Goal: Find specific page/section: Find specific page/section

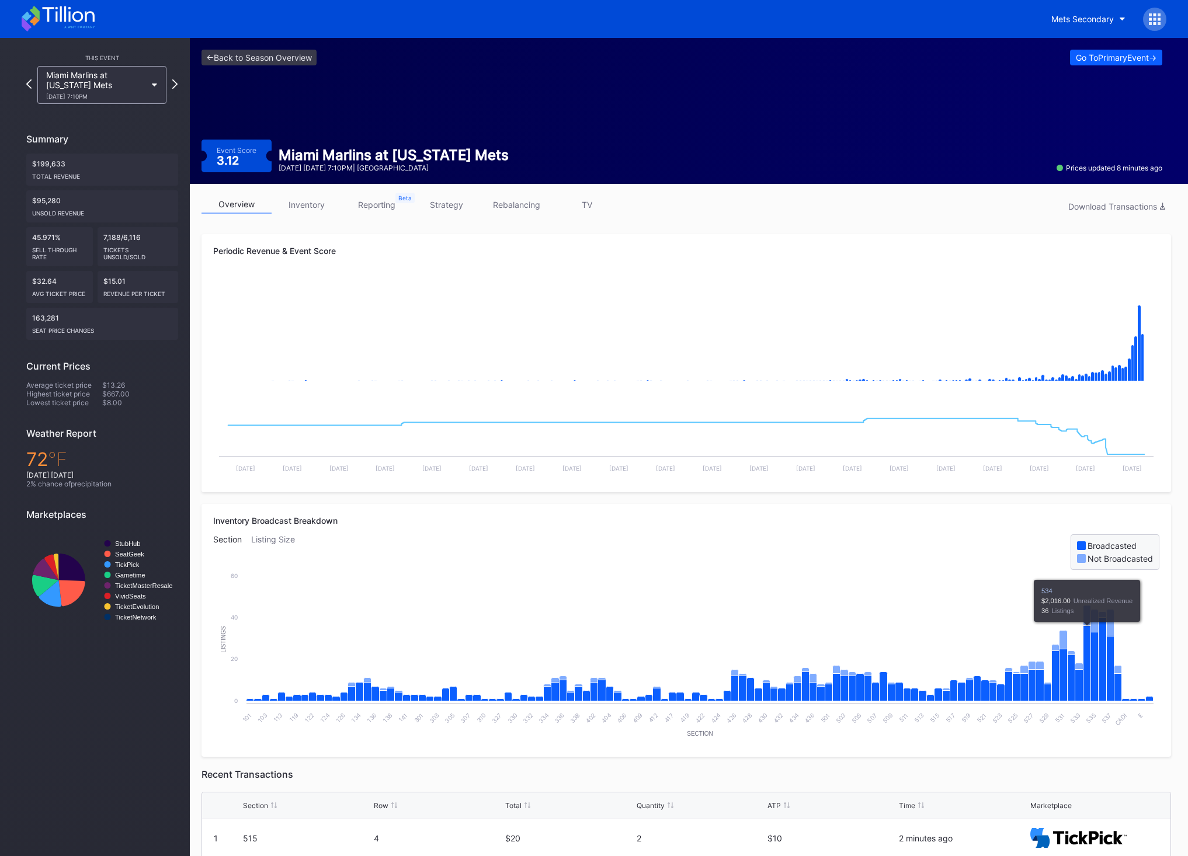
click at [596, 207] on link "TV" at bounding box center [587, 205] width 70 height 18
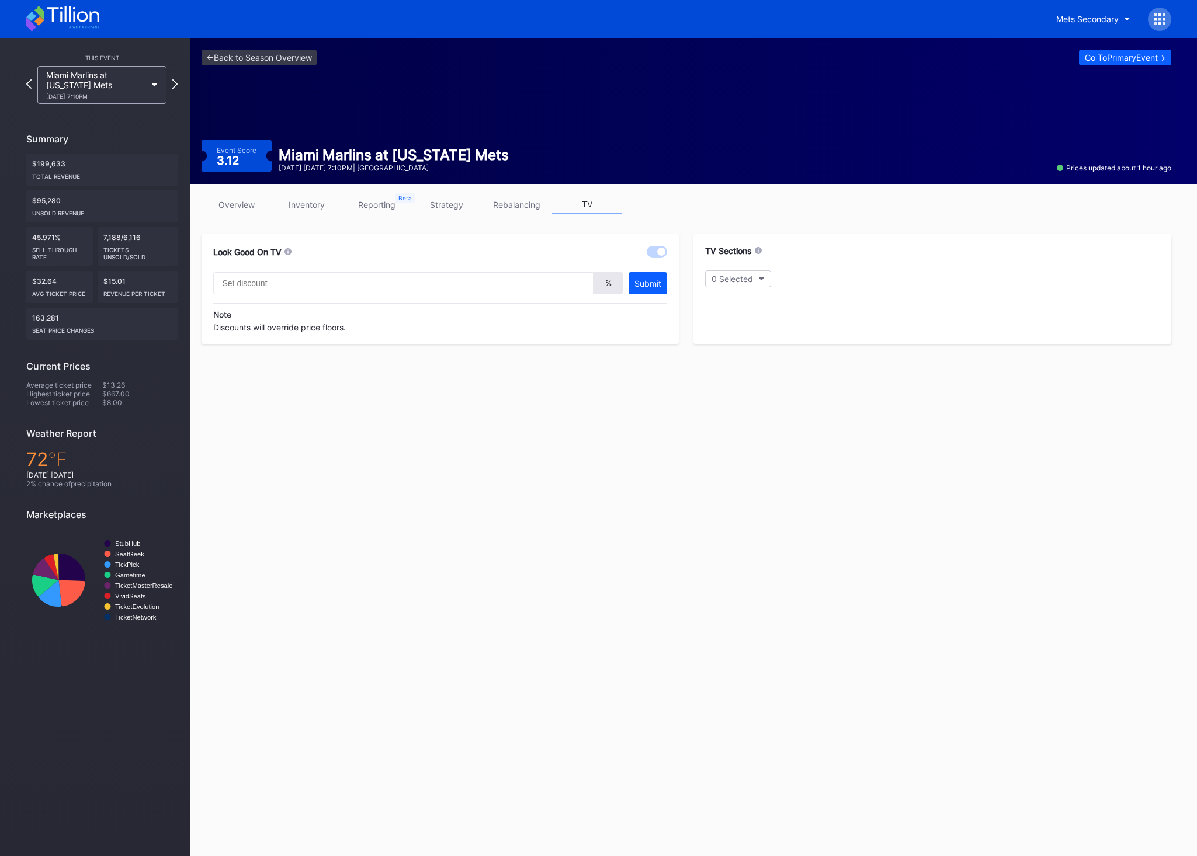
type input "20"
click at [228, 204] on link "overview" at bounding box center [237, 205] width 70 height 18
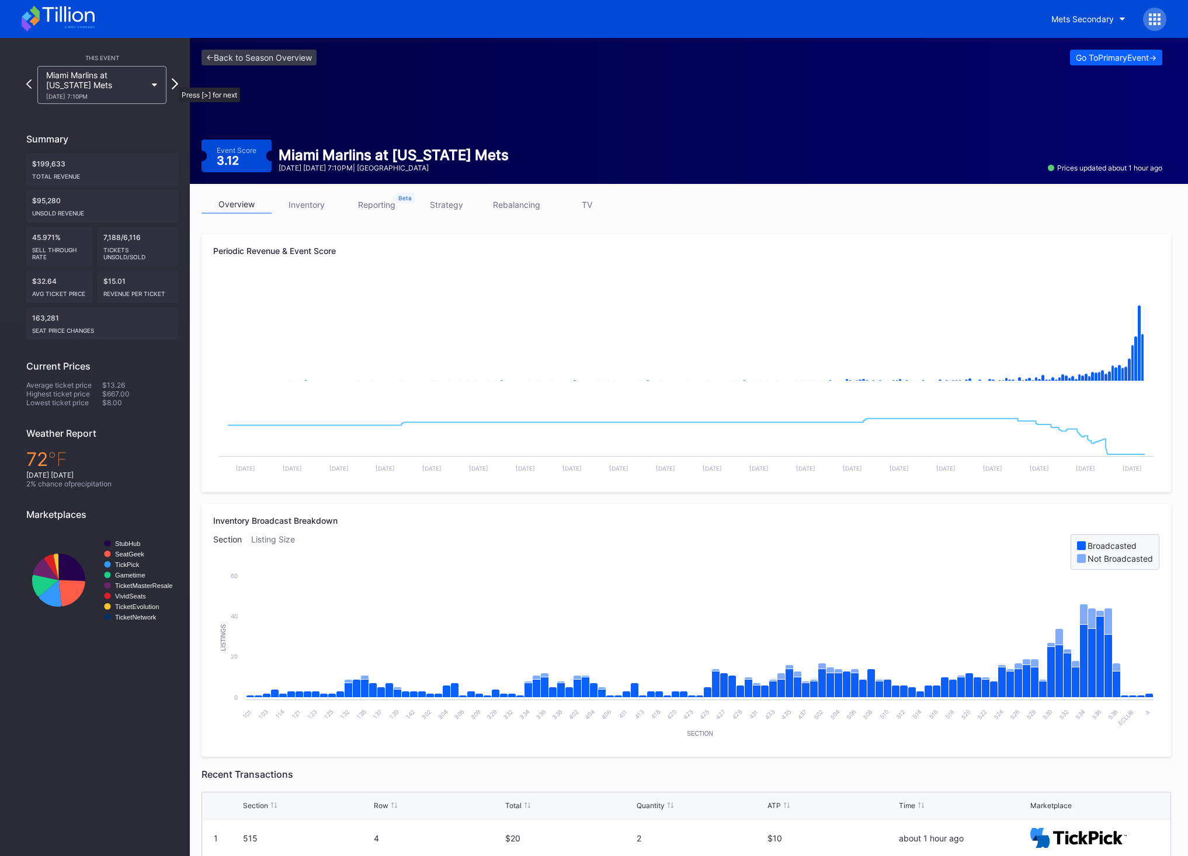
click at [173, 82] on icon at bounding box center [175, 83] width 6 height 11
